Goal: Transaction & Acquisition: Purchase product/service

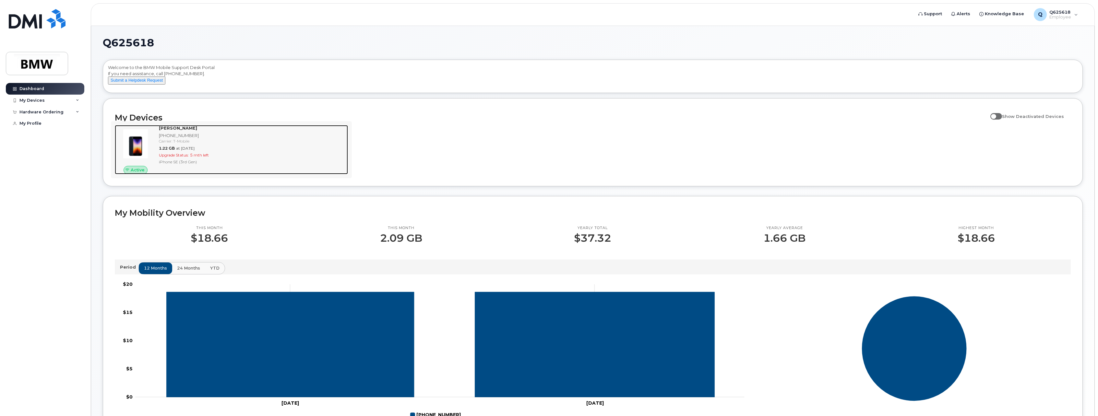
drag, startPoint x: 169, startPoint y: 135, endPoint x: 262, endPoint y: 152, distance: 94.0
click at [169, 131] on strong "Jarred Brewer" at bounding box center [178, 127] width 38 height 5
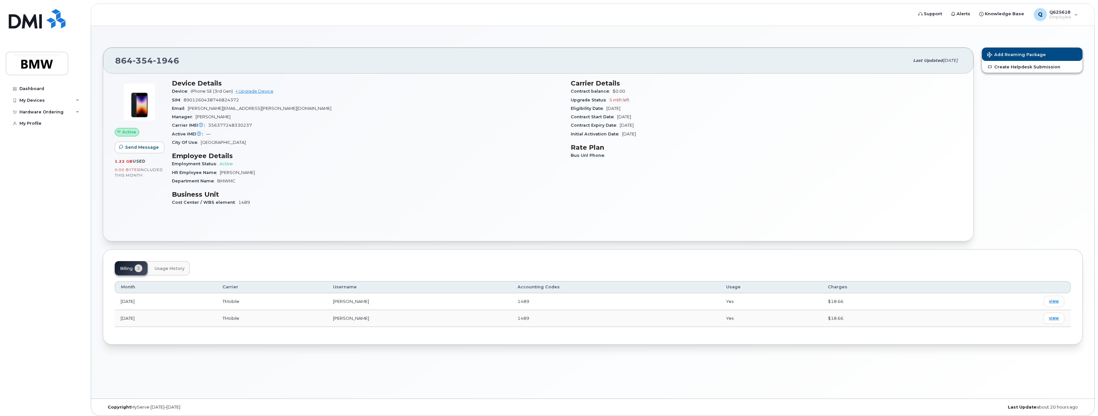
drag, startPoint x: 251, startPoint y: 174, endPoint x: 218, endPoint y: 174, distance: 33.1
click at [218, 174] on div "HR Employee Name Hallie Stidham" at bounding box center [367, 173] width 391 height 8
drag, startPoint x: 218, startPoint y: 174, endPoint x: 265, endPoint y: 177, distance: 47.4
click at [265, 177] on div "Department Name BMWMC" at bounding box center [367, 181] width 391 height 8
click at [253, 92] on link "+ Upgrade Device" at bounding box center [254, 91] width 38 height 5
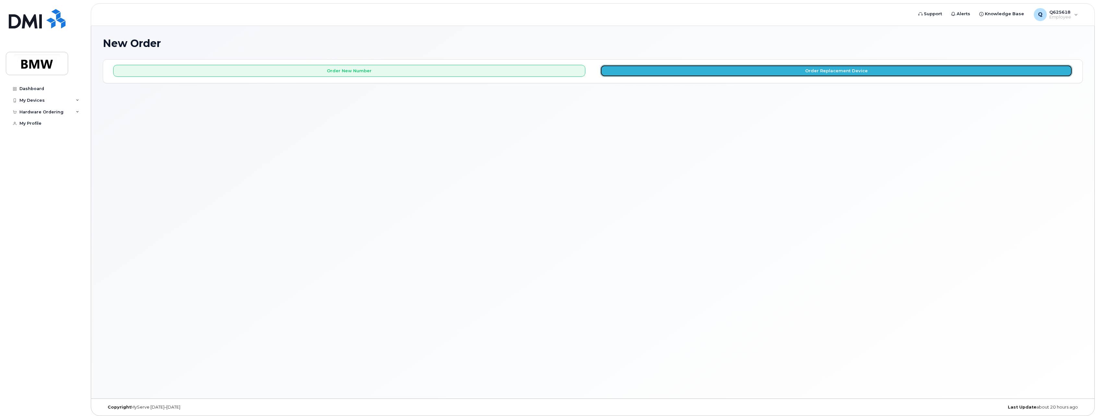
click at [717, 72] on button "Order Replacement Device" at bounding box center [836, 71] width 472 height 12
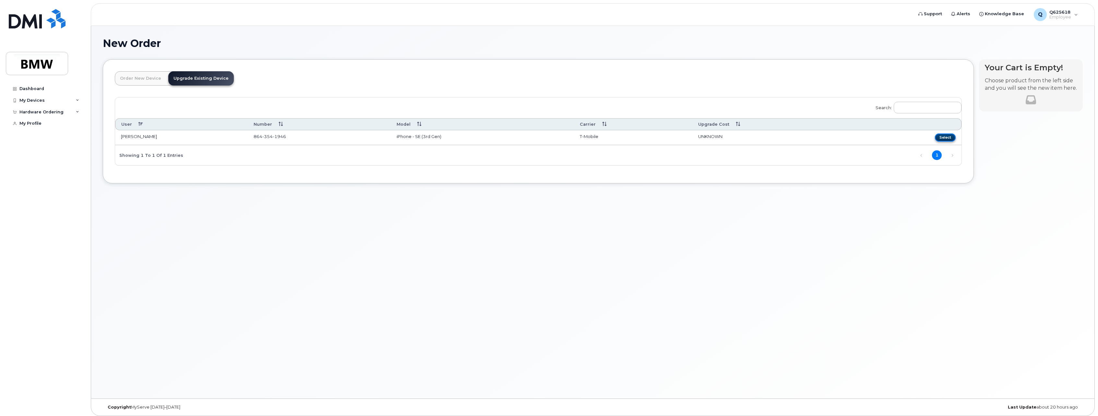
click at [950, 140] on button "Select" at bounding box center [945, 138] width 21 height 8
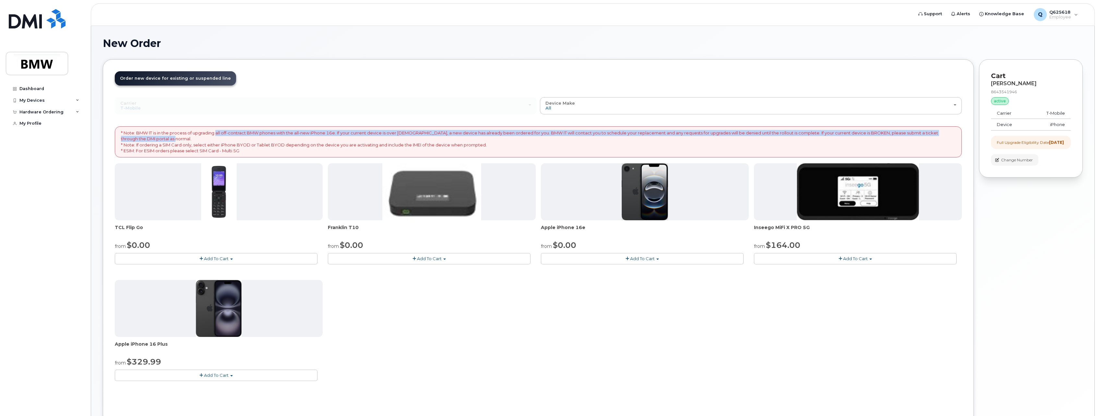
drag, startPoint x: 225, startPoint y: 134, endPoint x: 540, endPoint y: 139, distance: 315.1
click at [540, 139] on p "* Note: BMW IT is in the process of upgrading all off-contract BMW phones with …" at bounding box center [538, 142] width 834 height 24
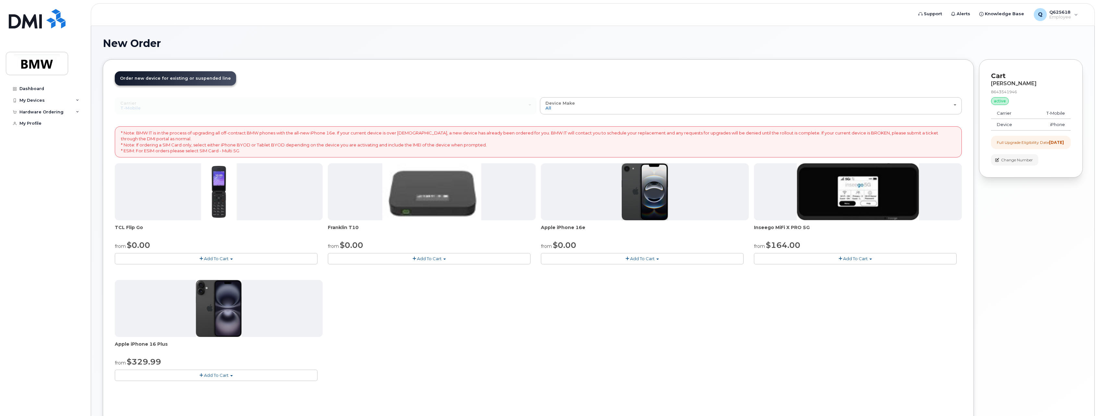
drag, startPoint x: 540, startPoint y: 139, endPoint x: 519, endPoint y: 145, distance: 22.2
click at [519, 145] on p "* Note: BMW IT is in the process of upgrading all off-contract BMW phones with …" at bounding box center [538, 142] width 834 height 24
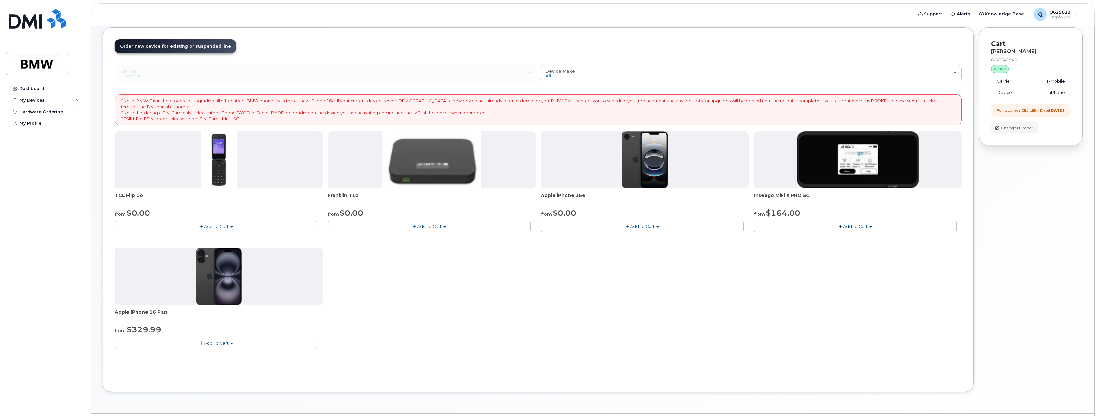
scroll to position [32, 0]
click at [996, 70] on div "active" at bounding box center [1000, 69] width 18 height 8
click at [910, 321] on div "TCL Flip Go from $0.00 Add To Cart $0.00 - 30 month Upgrade $96.00 - Full Price…" at bounding box center [538, 245] width 847 height 228
click at [1005, 58] on div "8643541946" at bounding box center [1031, 60] width 80 height 6
click at [52, 100] on div "My Devices" at bounding box center [45, 101] width 78 height 12
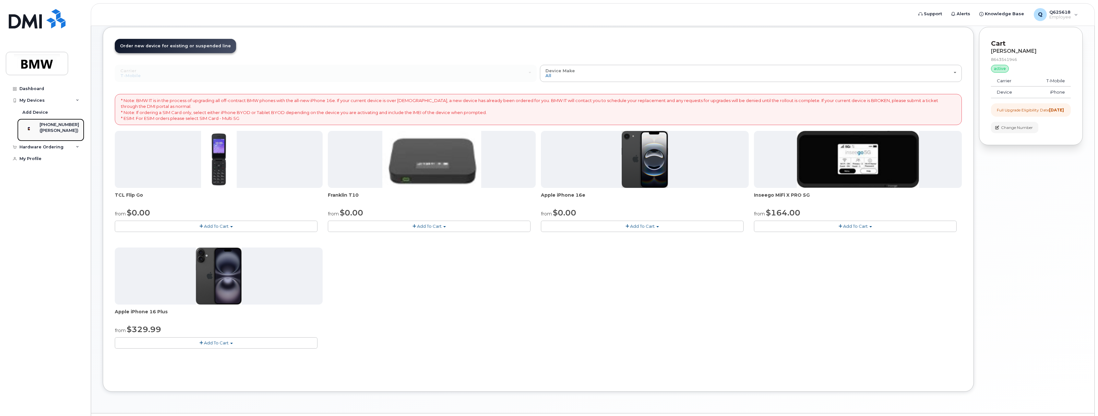
click at [64, 126] on div "[PHONE_NUMBER]" at bounding box center [60, 125] width 40 height 6
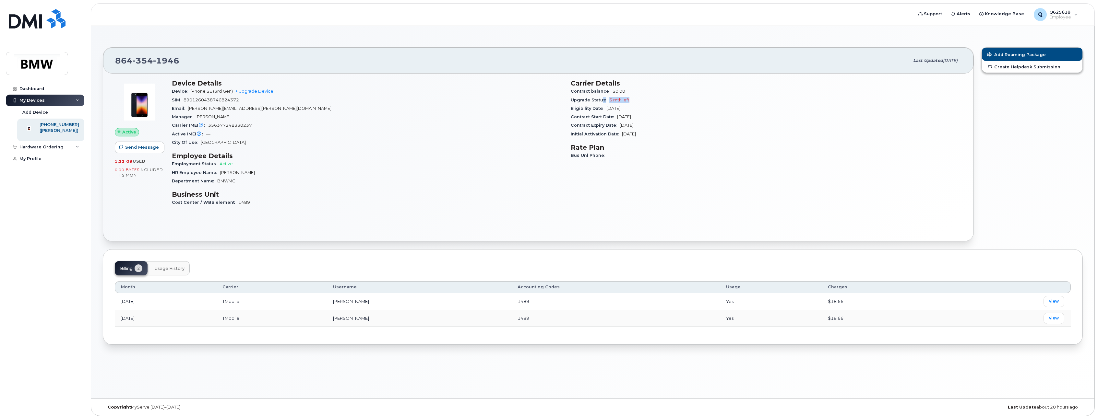
drag, startPoint x: 601, startPoint y: 97, endPoint x: 659, endPoint y: 101, distance: 58.2
click at [659, 101] on div "Upgrade Status 5 mth left" at bounding box center [766, 100] width 391 height 8
drag, startPoint x: 659, startPoint y: 101, endPoint x: 652, endPoint y: 101, distance: 7.2
click at [652, 101] on div "Upgrade Status 5 mth left" at bounding box center [766, 100] width 391 height 8
click at [254, 92] on link "+ Upgrade Device" at bounding box center [254, 91] width 38 height 5
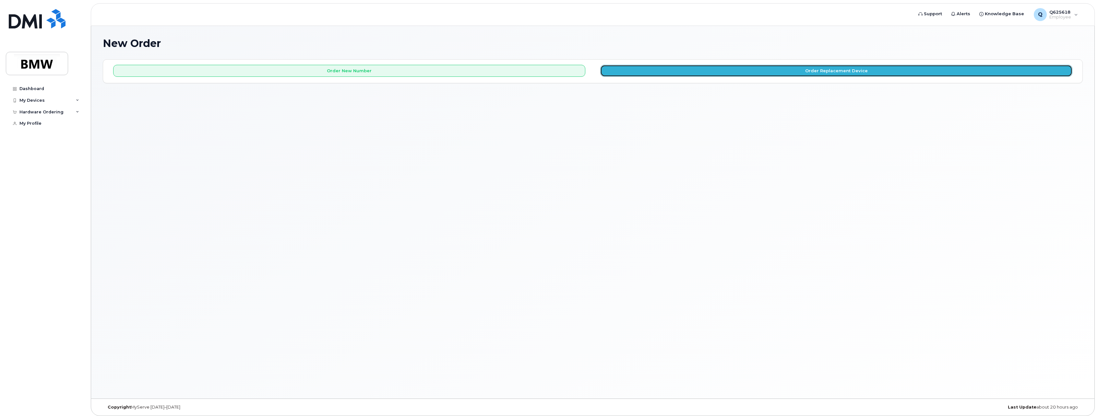
click at [689, 75] on button "Order Replacement Device" at bounding box center [836, 71] width 472 height 12
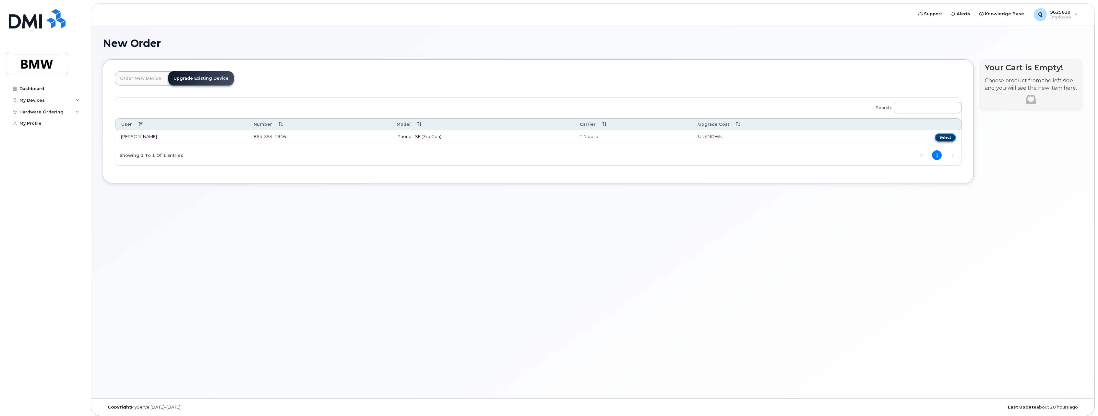
click at [947, 138] on button "Select" at bounding box center [945, 138] width 21 height 8
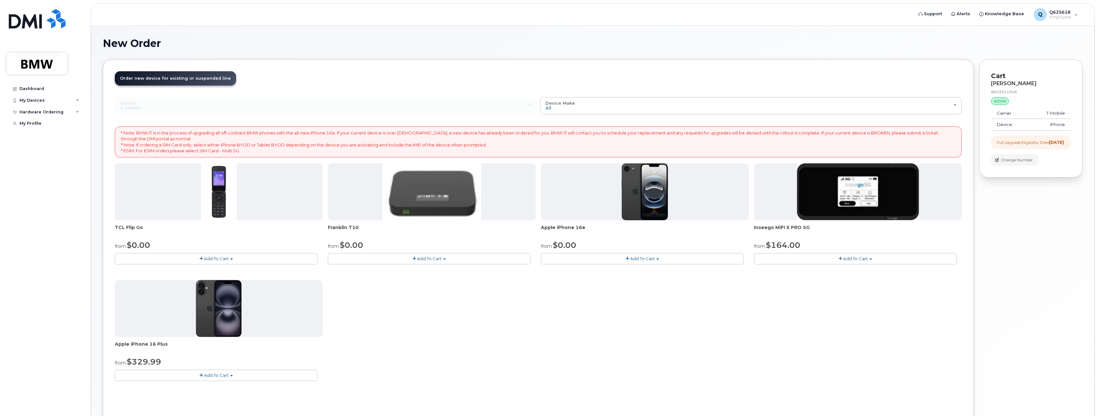
click at [644, 260] on span "Add To Cart" at bounding box center [642, 258] width 25 height 5
click at [630, 270] on link "$0.00 - 30 Month Upgrade (128GB)" at bounding box center [588, 271] width 93 height 8
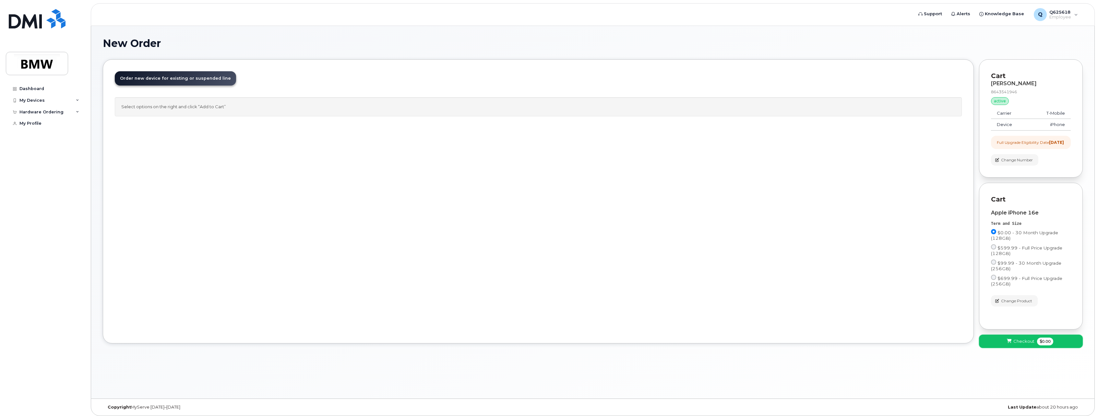
click at [1016, 345] on span "Checkout" at bounding box center [1023, 341] width 21 height 6
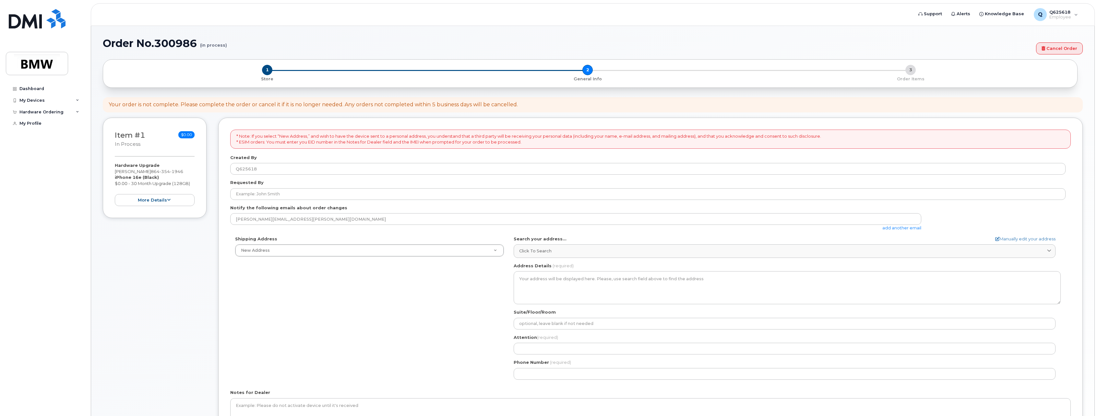
select select
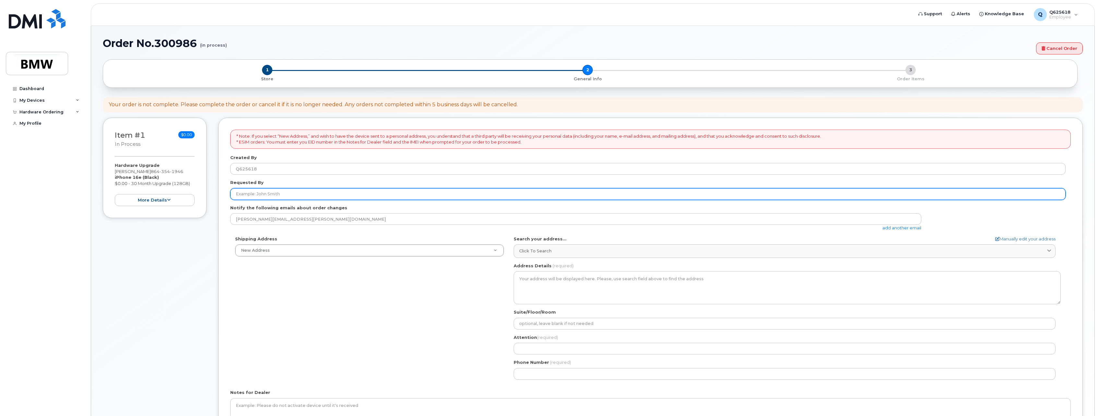
click at [339, 195] on input "Requested By" at bounding box center [647, 194] width 835 height 12
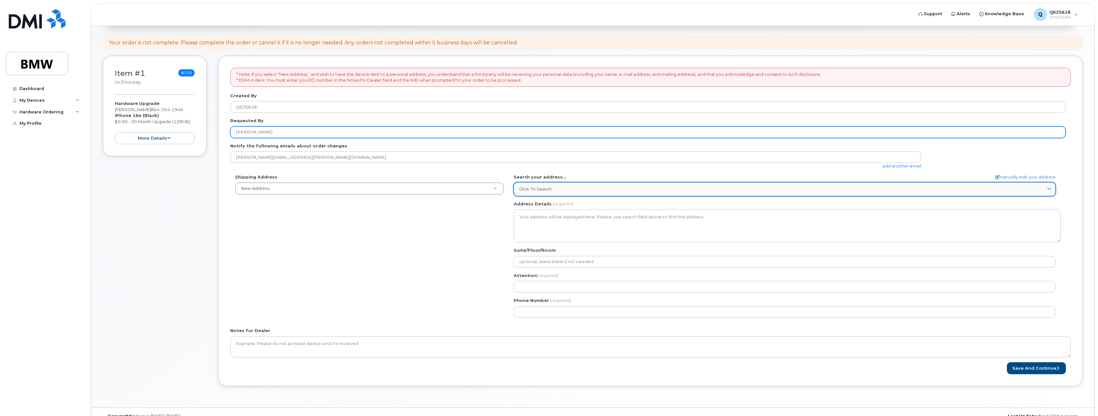
scroll to position [74, 0]
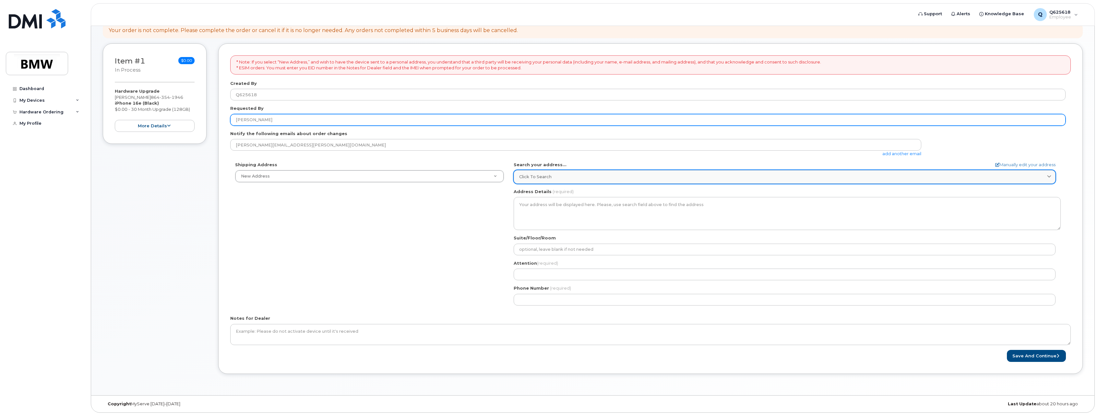
type input "[PERSON_NAME]"
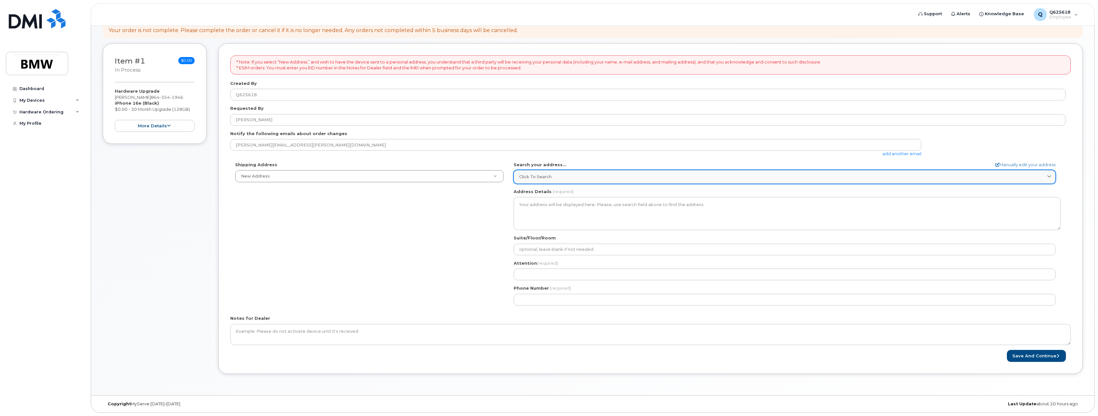
click at [550, 177] on span "Click to search" at bounding box center [535, 177] width 32 height 6
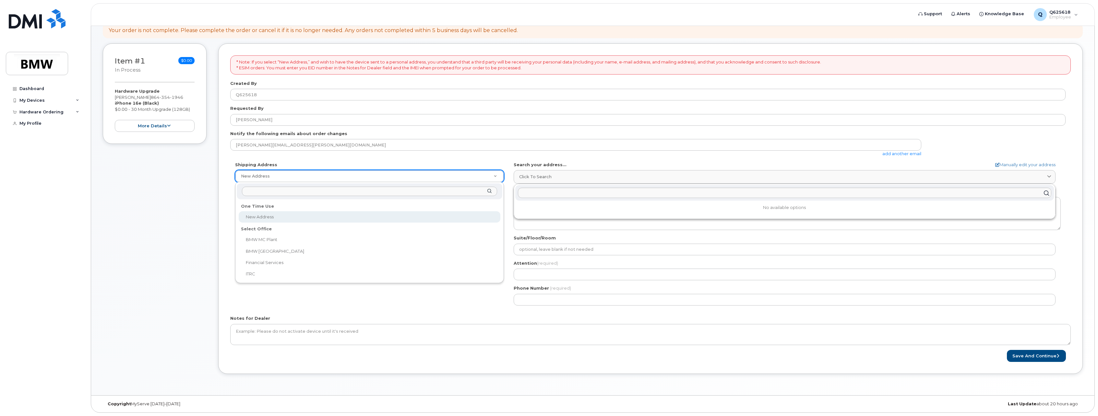
select select
click at [542, 192] on input "text" at bounding box center [784, 193] width 533 height 10
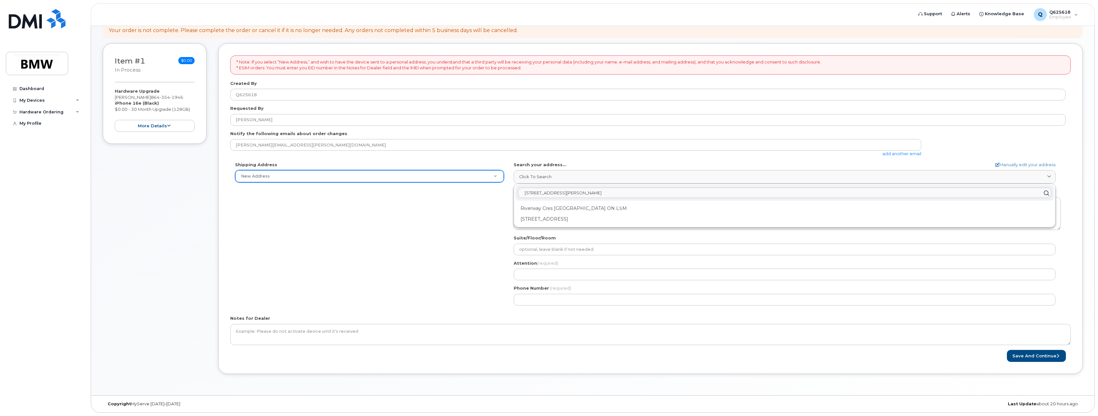
type input "[STREET_ADDRESS][PERSON_NAME]"
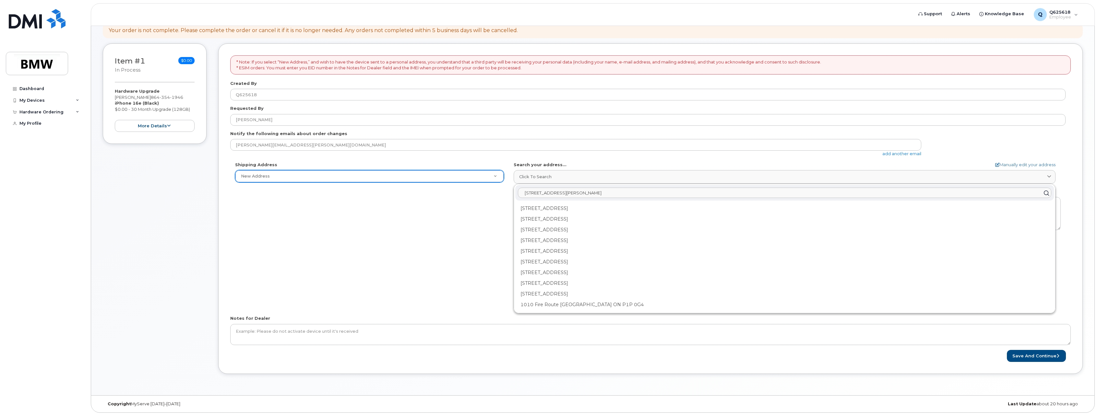
drag, startPoint x: 542, startPoint y: 193, endPoint x: 505, endPoint y: 195, distance: 37.7
click at [505, 195] on div "Shipping Address New Address New Address BMW MC Plant BMW [GEOGRAPHIC_DATA] Fin…" at bounding box center [647, 236] width 835 height 149
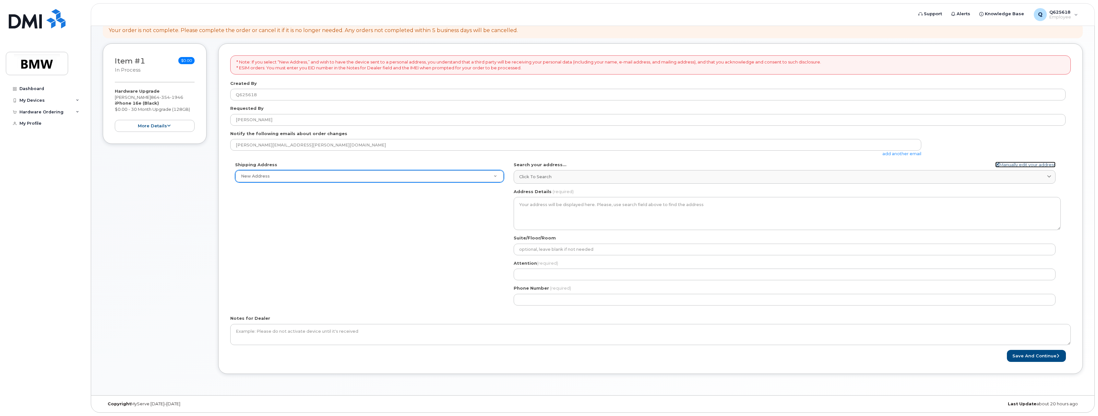
click at [1021, 163] on link "Manually edit your address" at bounding box center [1025, 165] width 60 height 6
select select
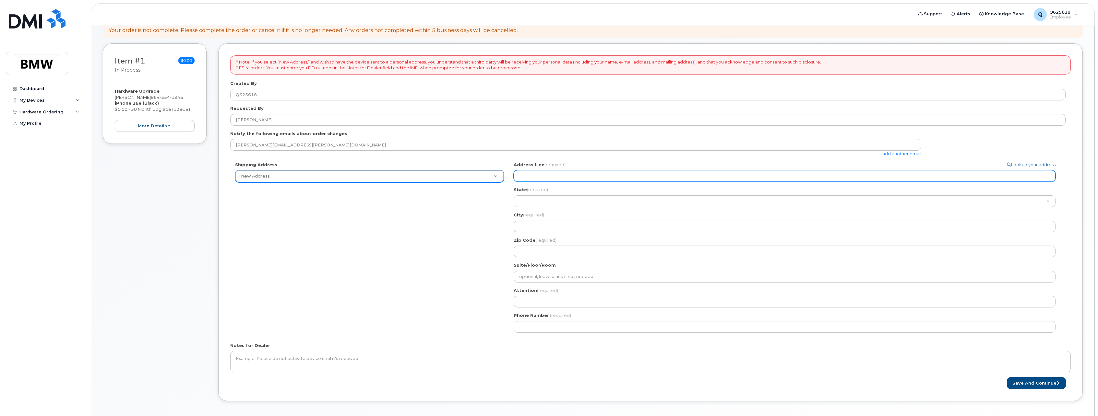
click at [592, 176] on input "Address Line (required)" at bounding box center [785, 176] width 542 height 12
select select
type input "1"
select select
type input "10"
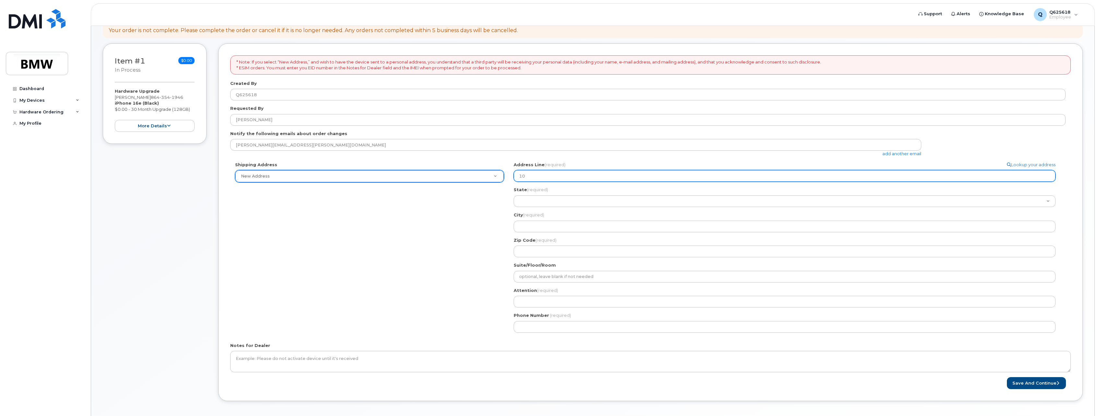
select select
type input "109"
select select
type input "109 R"
select select
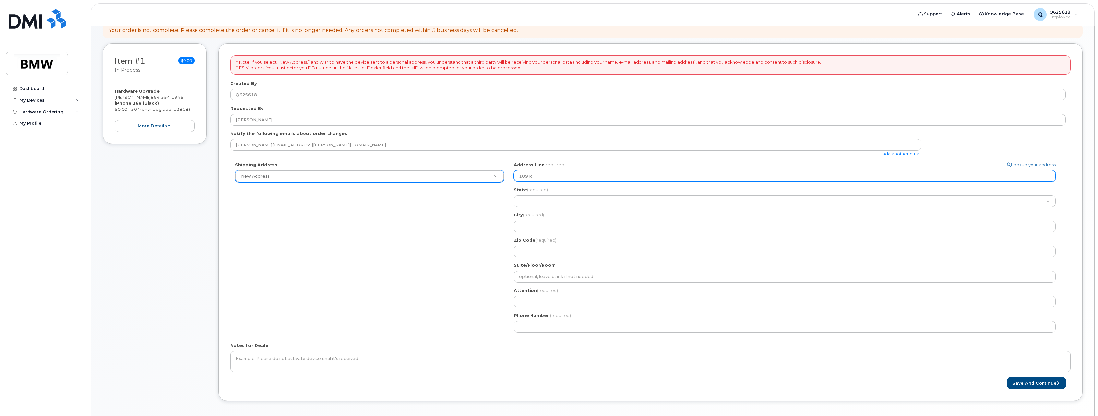
type input "109 Ri"
select select
type input "109 Riv"
select select
type input "109 Rive"
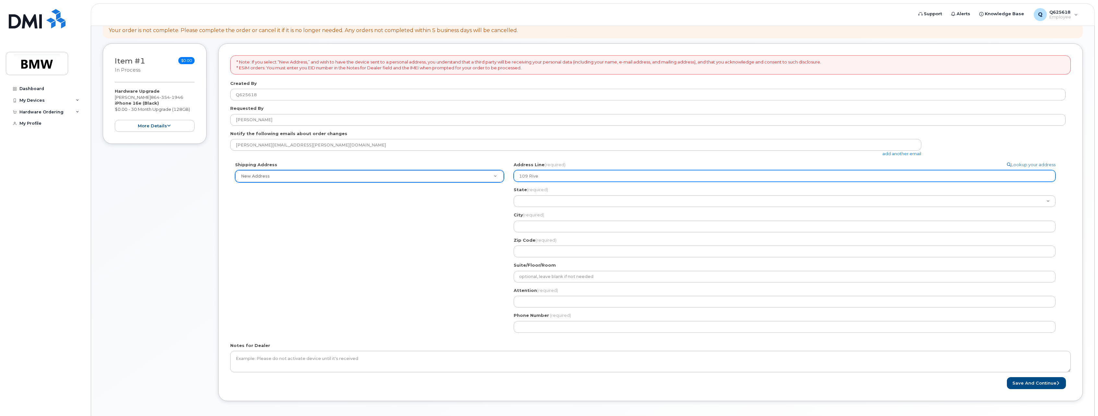
select select
type input "109 River"
select select
type input "109 River W"
select select
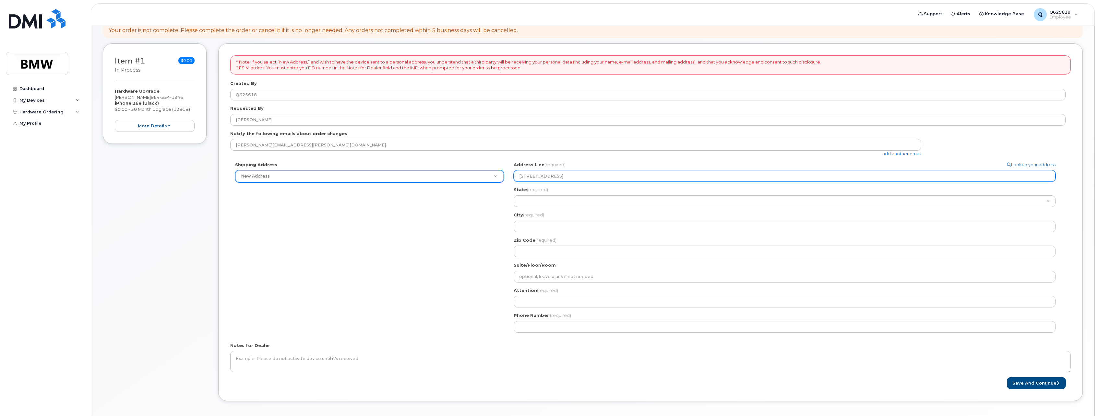
type input "109 River Wa"
select select
type input "109 River Way"
select select
type input "109 River Way D"
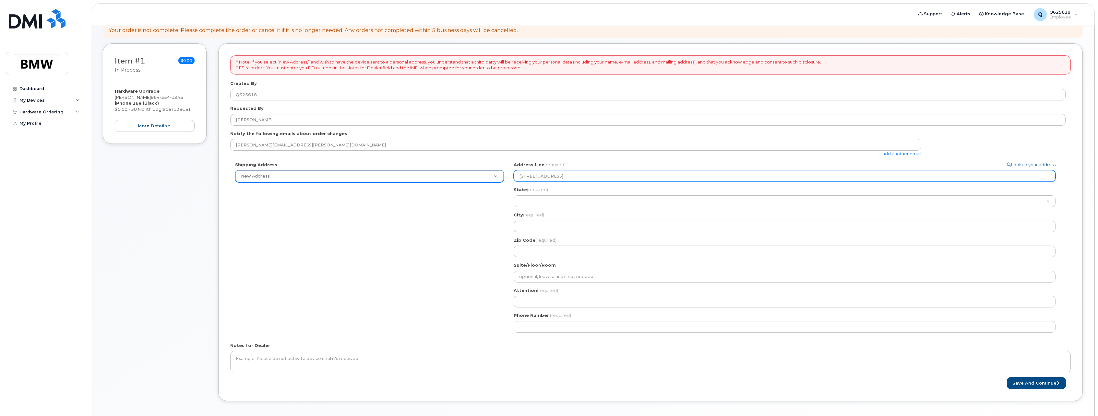
select select
type input "109 River Way Dr"
select select
type input "109 River Way Dre"
select select
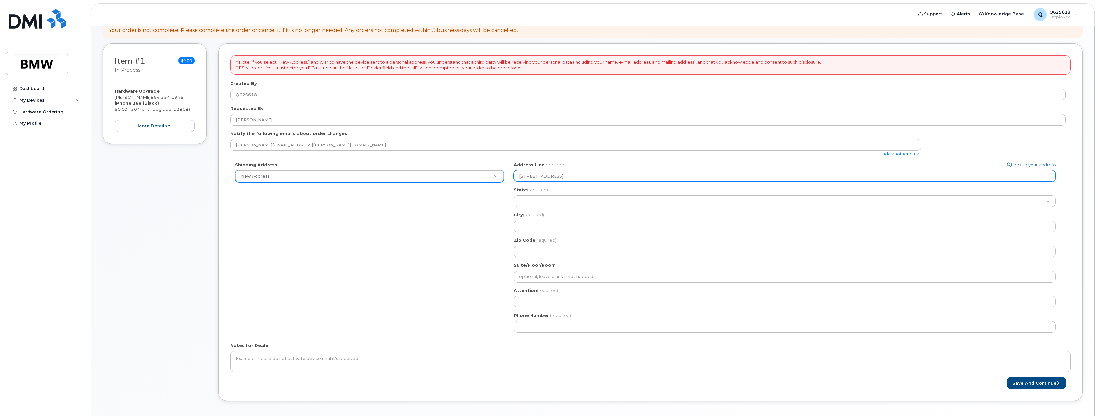
type input "109 River Way Dr"
select select "SC"
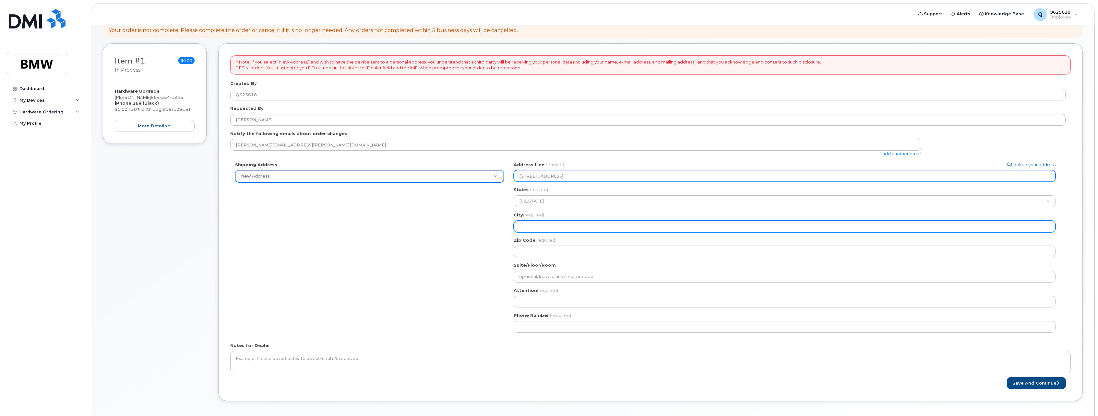
select select
type input "G"
select select
type input "Gr"
select select
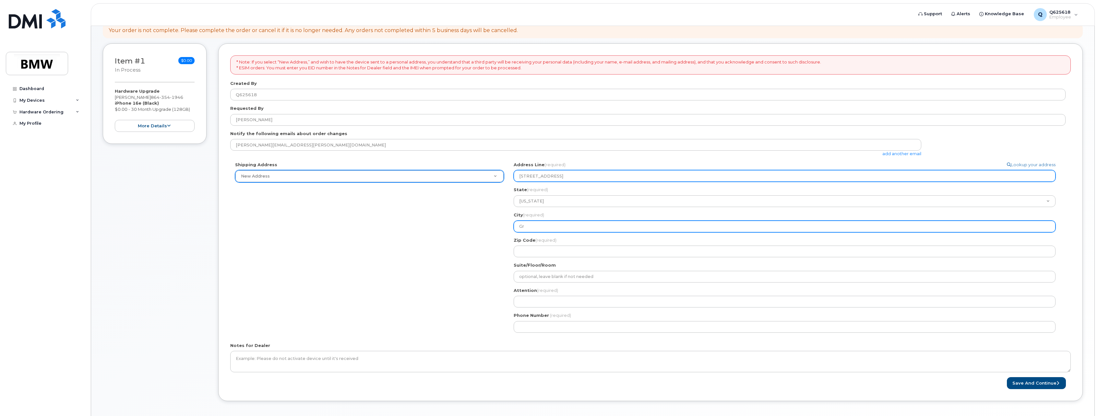
type input "Gre"
select select
type input "Gree"
select select
type input "Greer"
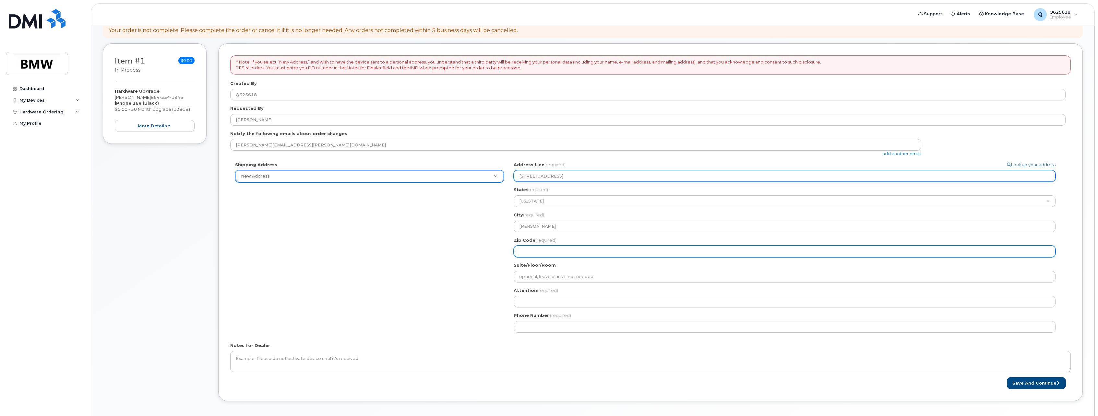
select select
type input "2"
select select
type input "29"
select select
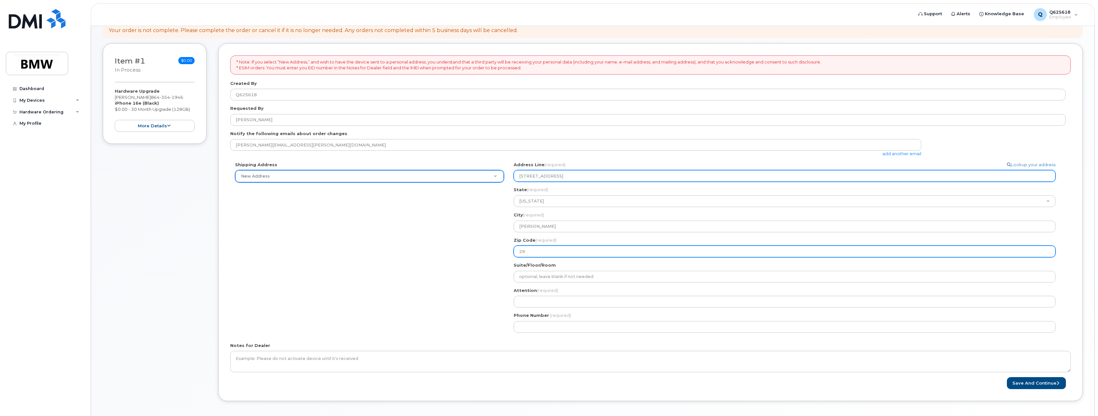
type input "296"
select select
type input "2965"
select select
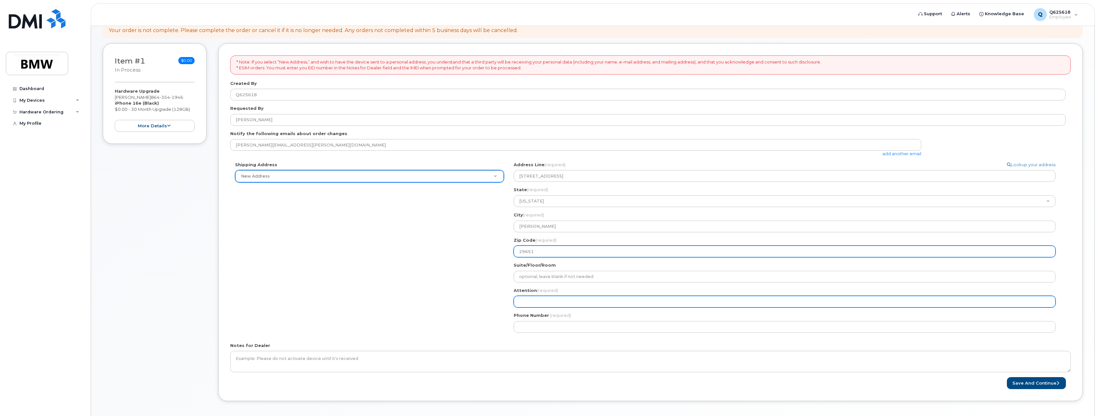
type input "29651"
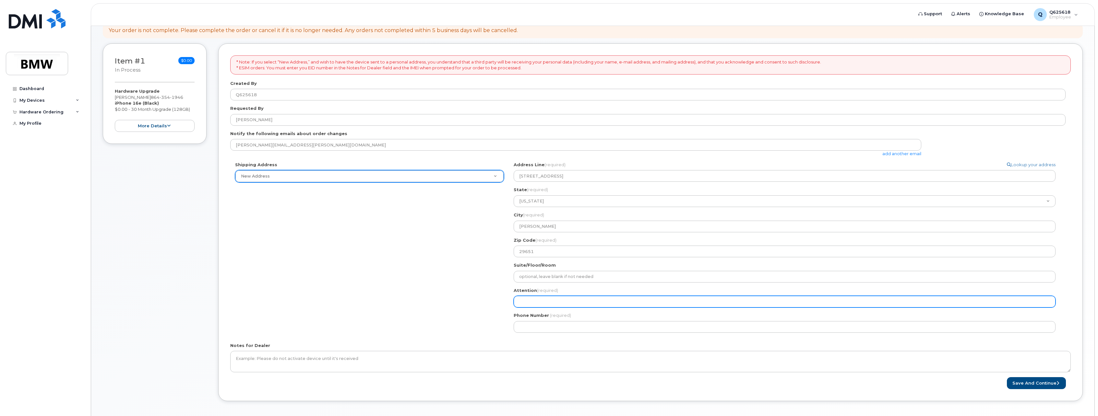
click at [578, 301] on input "Attention (required)" at bounding box center [785, 302] width 542 height 12
select select
type input "H"
select select
type input "Ha"
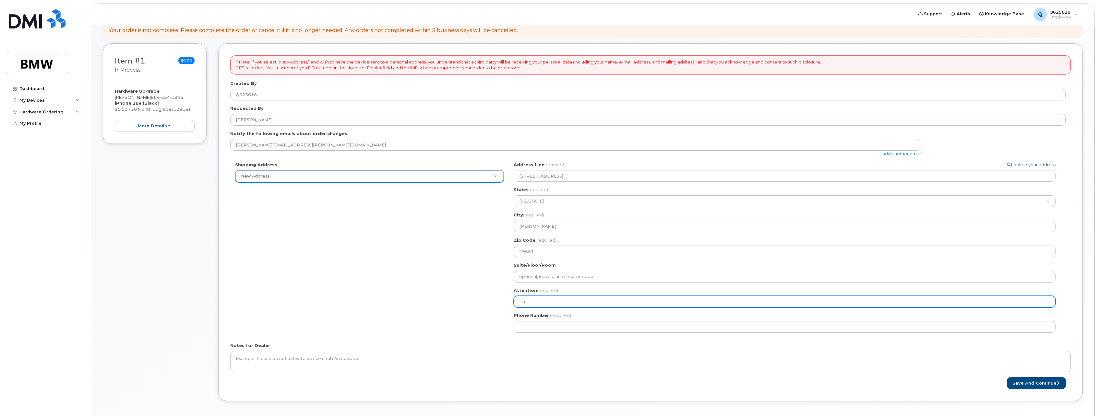
select select
type input "Hal"
select select
type input "Hall"
select select
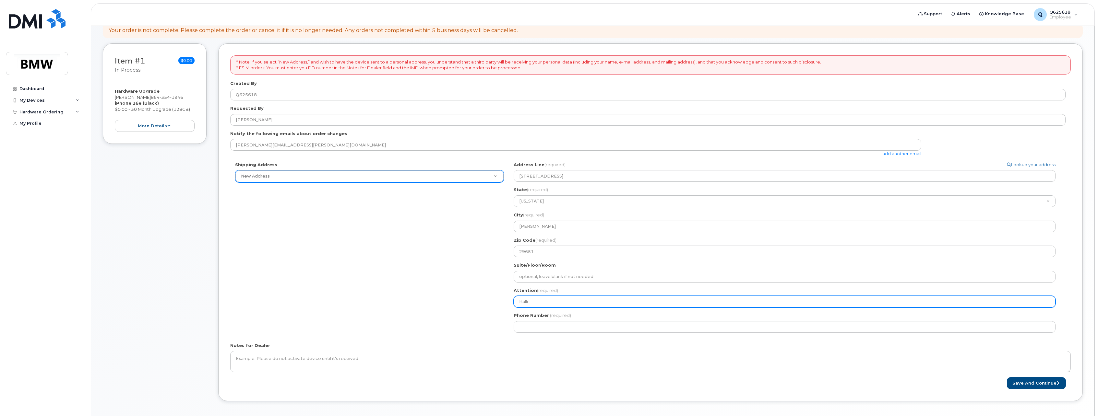
type input "Hallie"
select select
type input "Hallie"
select select
type input "Hallie S"
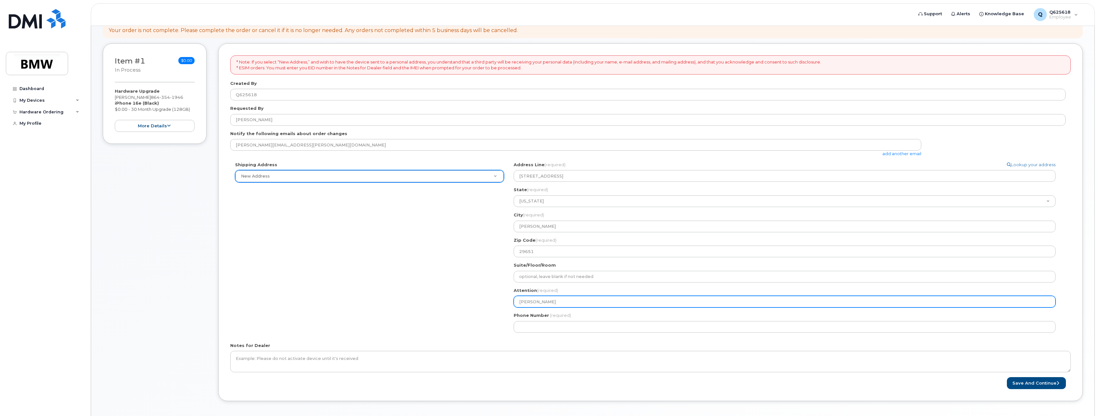
select select
type input "Hallie St"
select select
type input "Hallie Sti"
select select
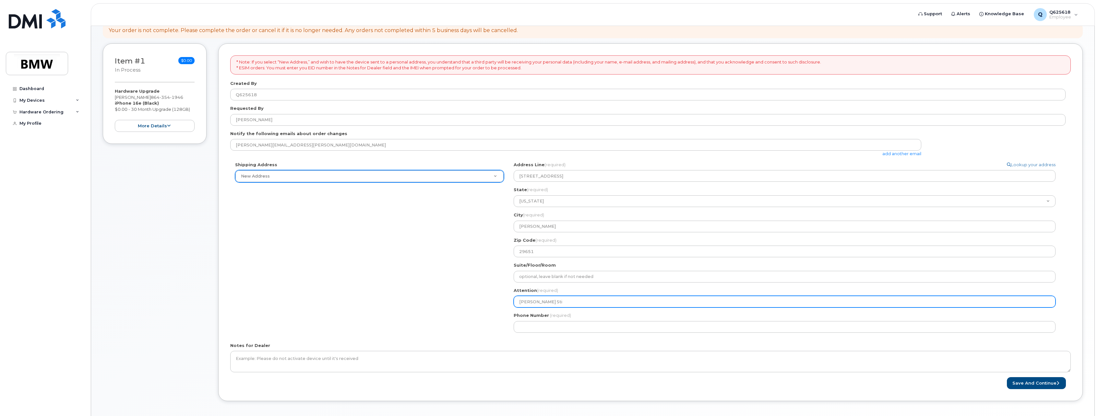
type input "Hallie Stid"
select select
type input "Hallie Stidh"
select select
type input "Hallie Stidha"
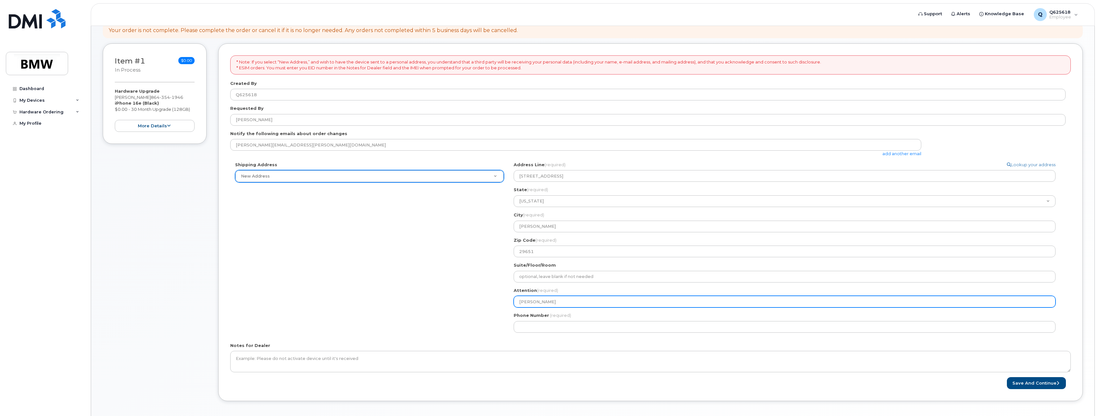
select select
type input "[PERSON_NAME]"
type input "8"
type input "864354194"
select select
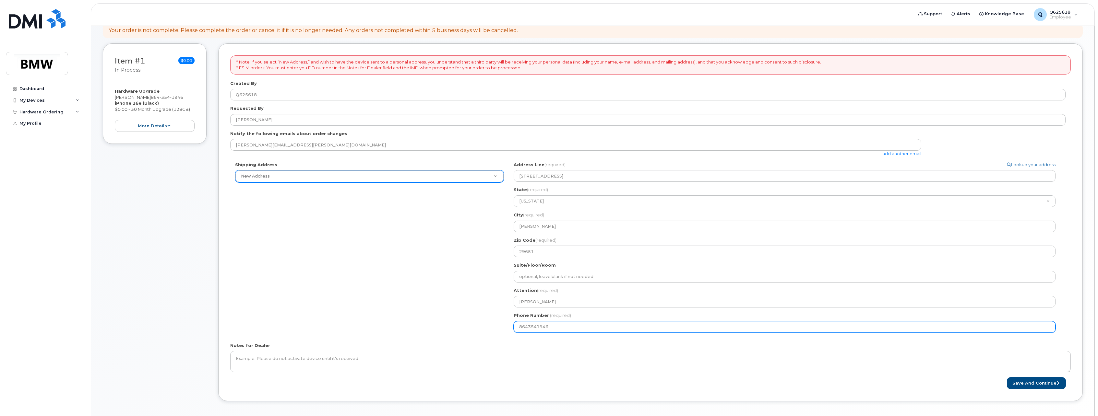
type input "8643541946"
click at [396, 286] on div "Shipping Address New Address New Address BMW MC Plant BMW North America Financi…" at bounding box center [647, 250] width 835 height 176
drag, startPoint x: 570, startPoint y: 328, endPoint x: 500, endPoint y: 326, distance: 69.7
click at [500, 326] on div "Shipping Address New Address New Address BMW MC Plant BMW North America Financi…" at bounding box center [647, 250] width 835 height 176
select select
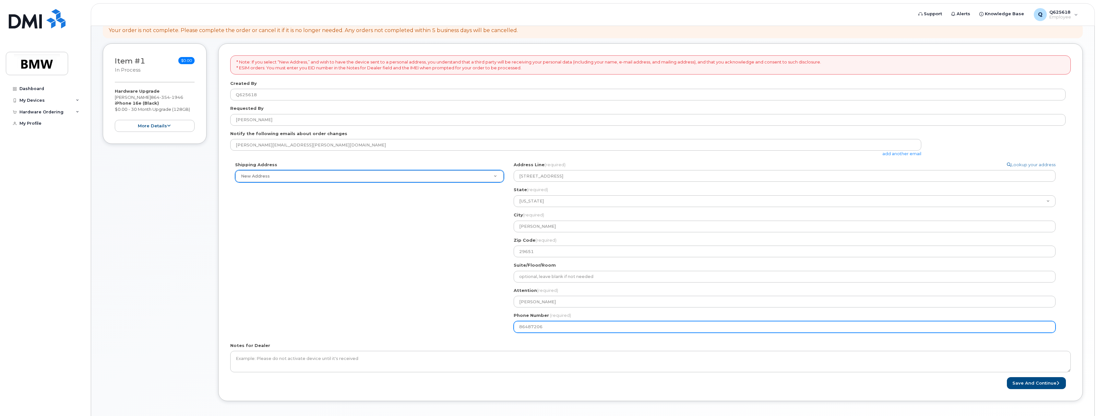
type input "864872064"
select select
type input "8648720642"
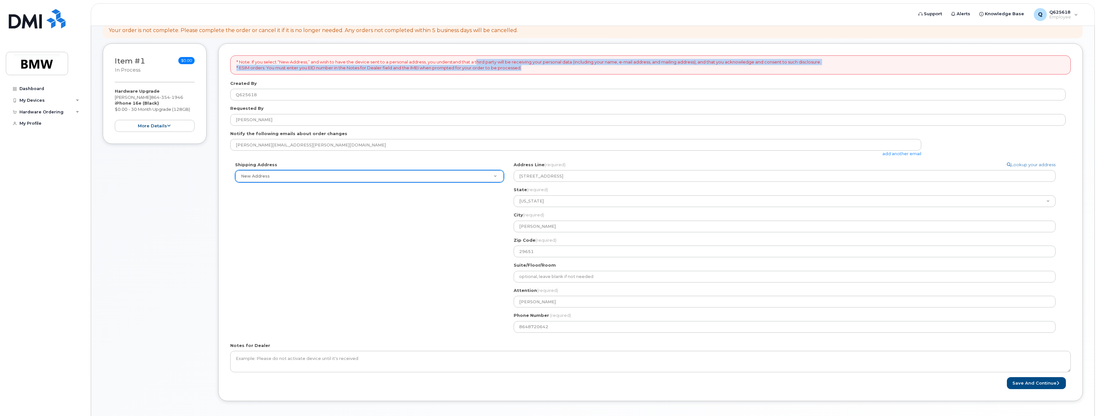
drag, startPoint x: 478, startPoint y: 61, endPoint x: 673, endPoint y: 66, distance: 195.2
click at [673, 66] on p "* Note: If you select “New Address,” and wish to have the device sent to a pers…" at bounding box center [528, 65] width 585 height 12
click at [672, 68] on p "* Note: If you select “New Address,” and wish to have the device sent to a pers…" at bounding box center [528, 65] width 585 height 12
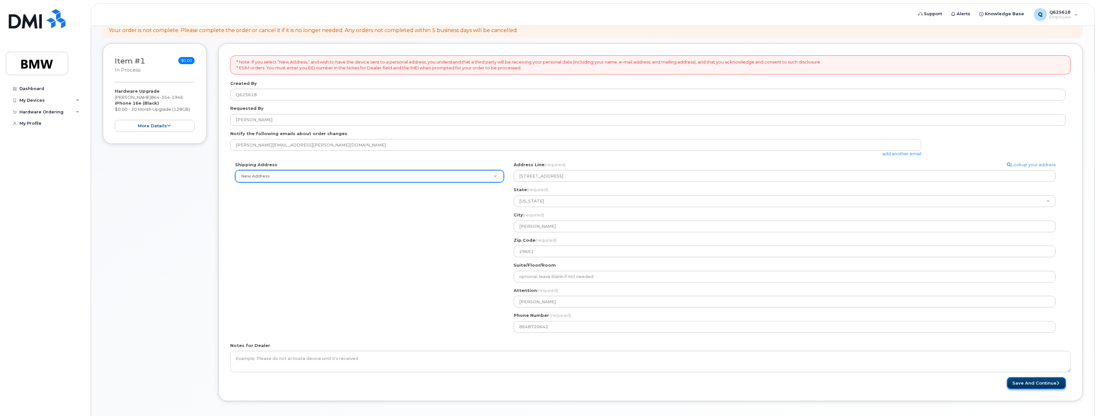
click at [1034, 385] on button "Save and Continue" at bounding box center [1036, 383] width 59 height 12
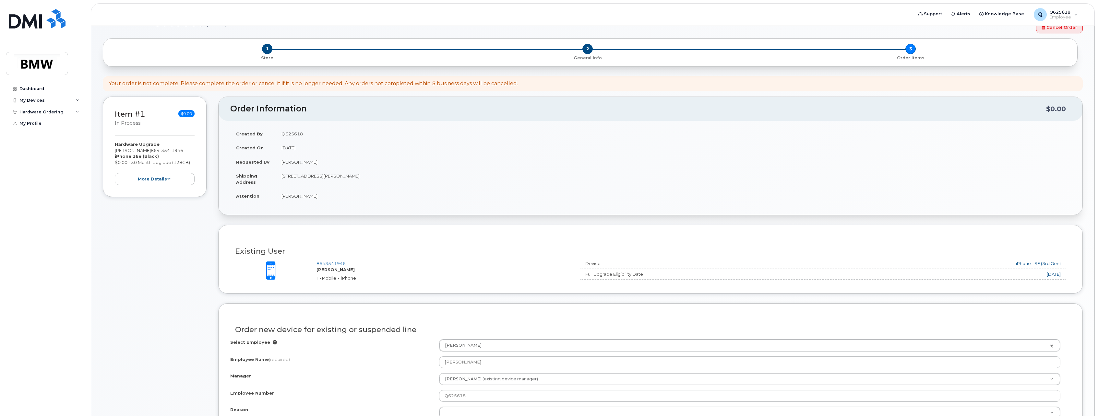
scroll to position [32, 0]
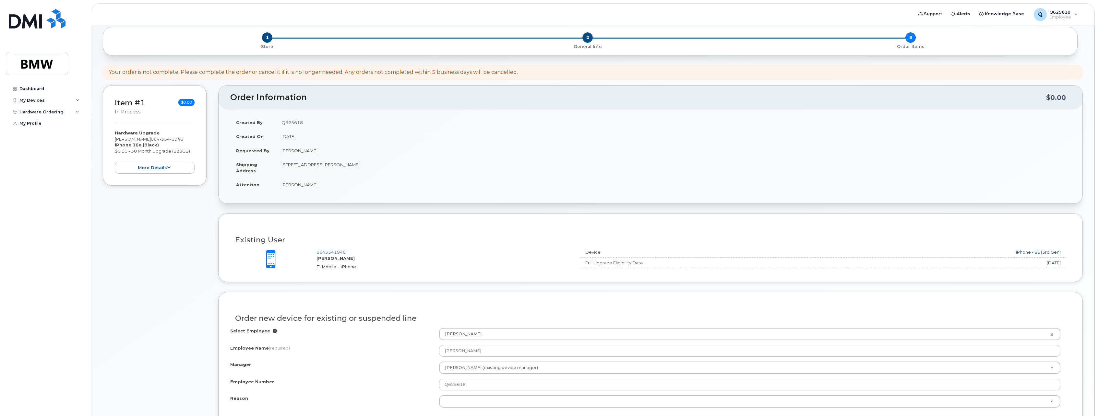
click at [1060, 263] on div "[DATE]" at bounding box center [923, 263] width 273 height 6
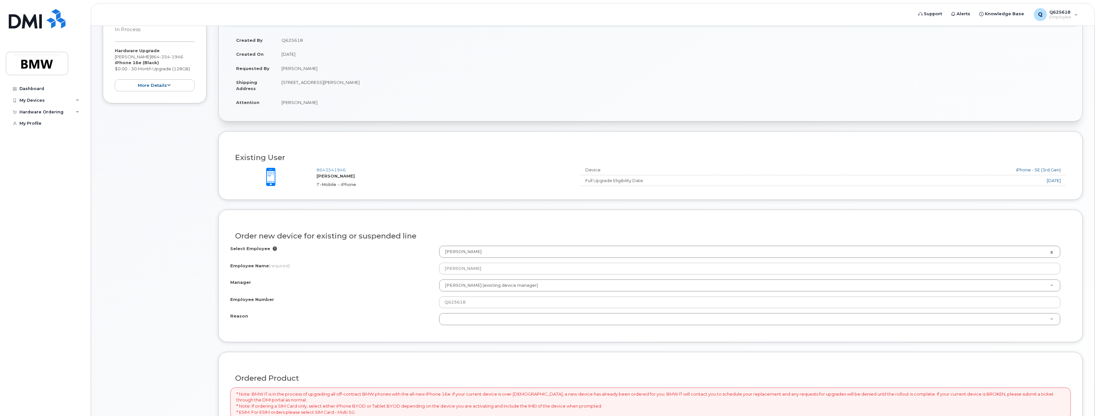
scroll to position [130, 0]
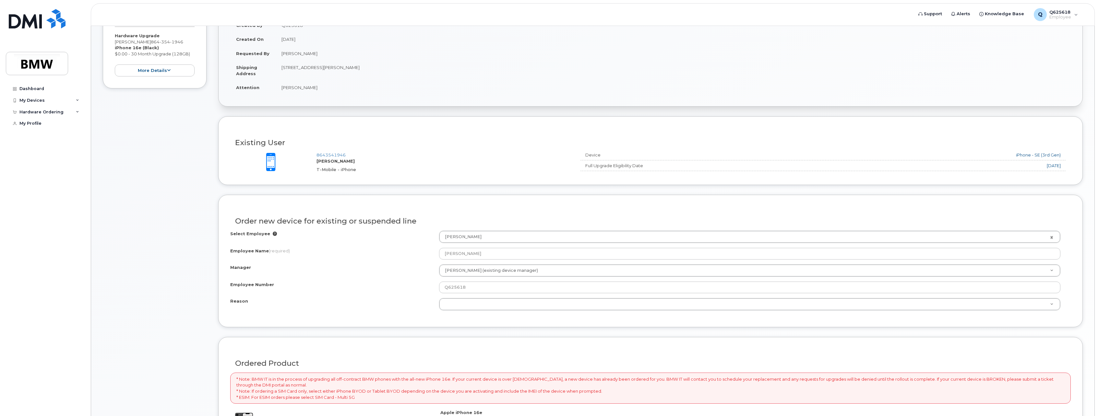
click at [628, 166] on div "Full Upgrade Eligibility Date" at bounding box center [681, 166] width 202 height 6
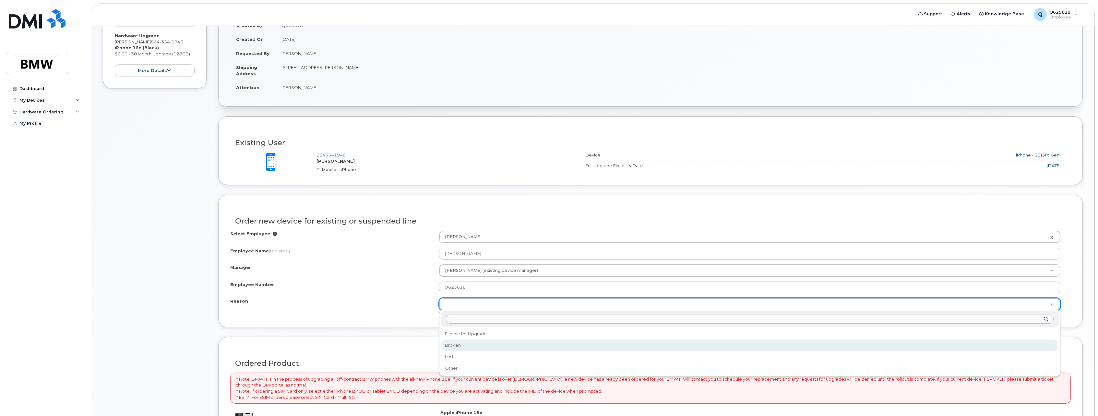
select select "broken"
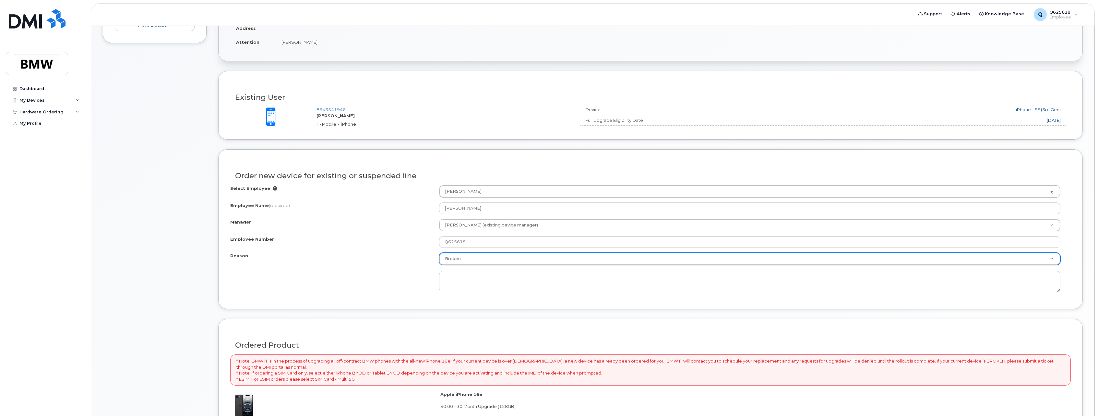
scroll to position [292, 0]
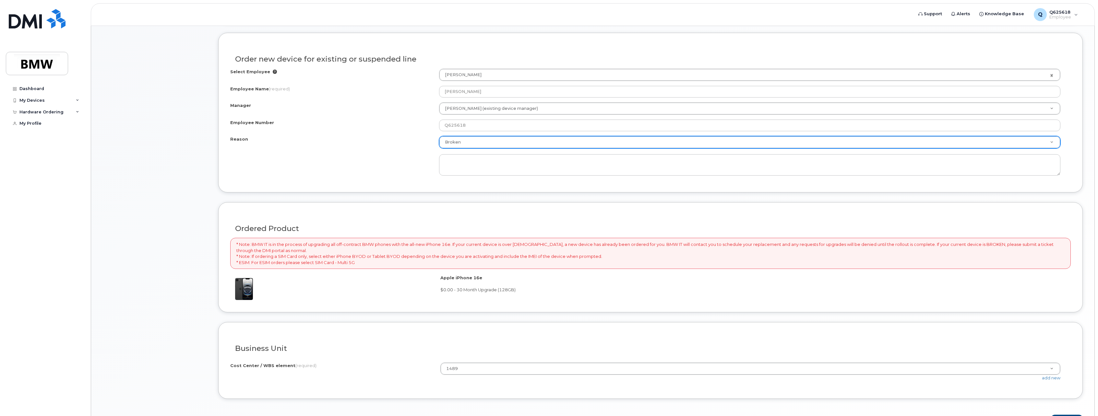
click at [394, 255] on p "* Note: BMW IT is in the process of upgrading all off-contract BMW phones with …" at bounding box center [650, 254] width 828 height 24
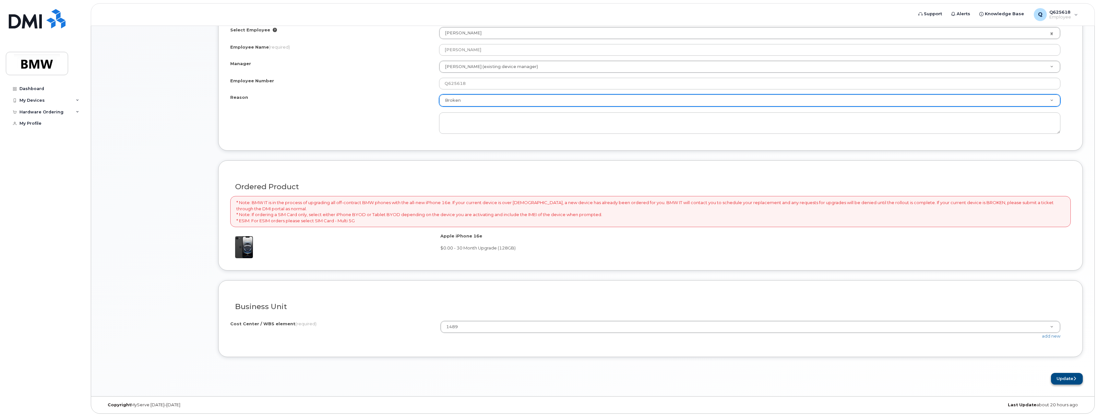
scroll to position [335, 0]
click at [1071, 376] on button "Update" at bounding box center [1067, 378] width 32 height 12
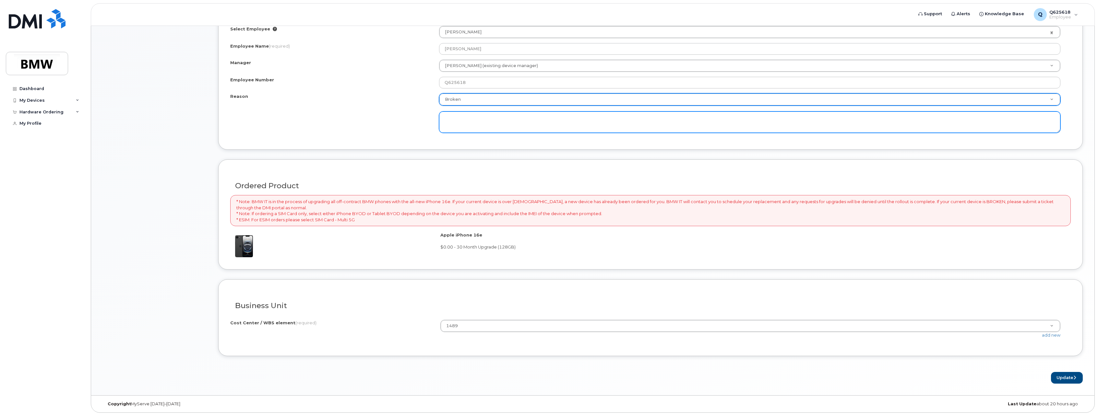
click at [507, 122] on textarea at bounding box center [749, 122] width 621 height 21
type textarea "Phone is broken"
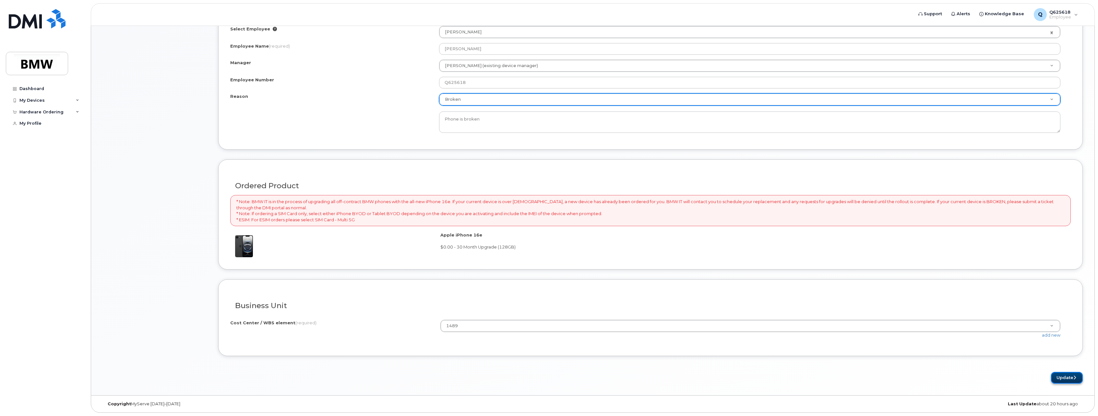
click at [1063, 378] on button "Update" at bounding box center [1067, 378] width 32 height 12
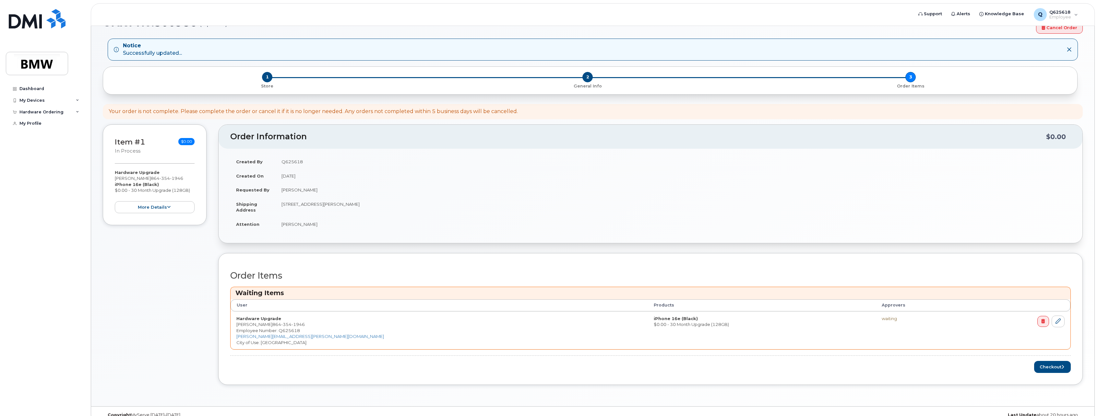
scroll to position [32, 0]
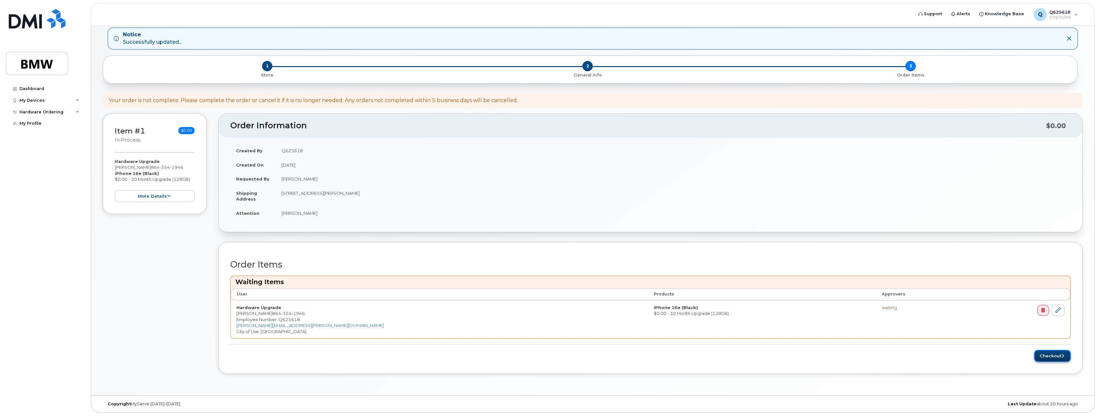
click at [1065, 360] on button "Checkout" at bounding box center [1052, 356] width 37 height 12
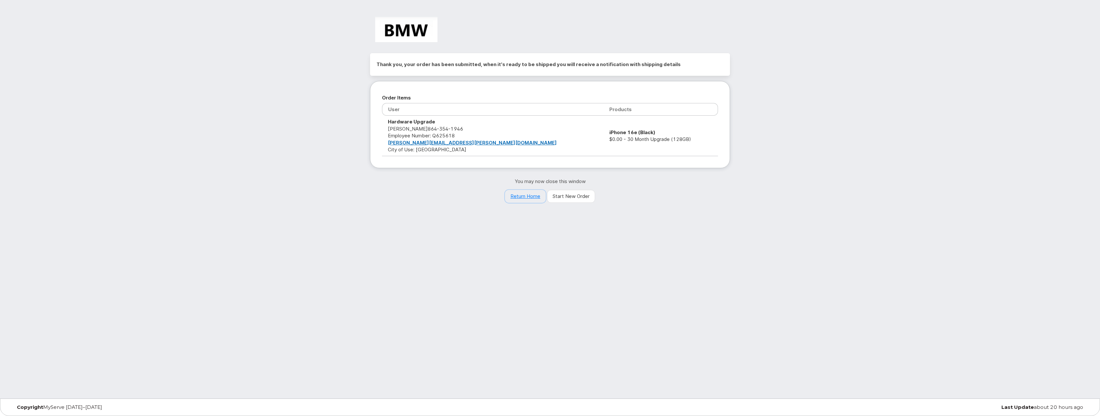
click at [525, 199] on link "Return Home" at bounding box center [525, 196] width 41 height 13
